Goal: Information Seeking & Learning: Learn about a topic

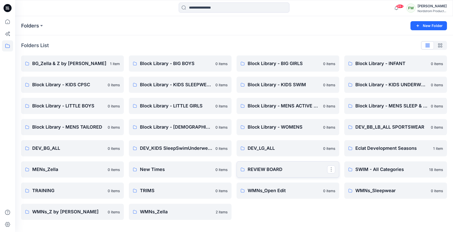
click at [270, 175] on link "REVIEW BOARD" at bounding box center [288, 169] width 103 height 16
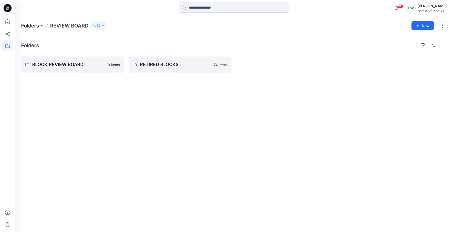
click at [37, 25] on p "Folders" at bounding box center [30, 25] width 18 height 7
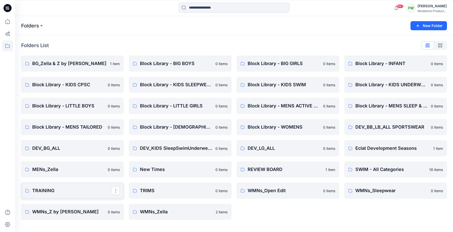
click at [53, 191] on p "TRAINING" at bounding box center [72, 190] width 80 height 7
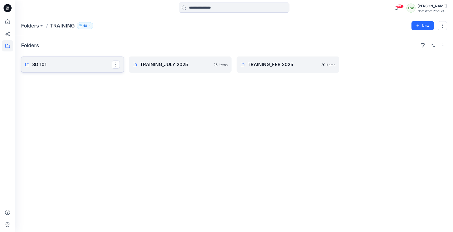
click at [84, 67] on p "3D 101" at bounding box center [72, 64] width 80 height 7
